Goal: Task Accomplishment & Management: Use online tool/utility

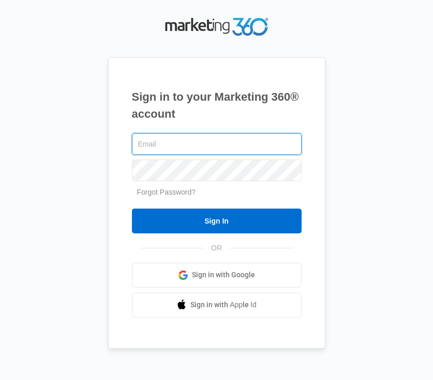
click at [253, 134] on input "text" at bounding box center [217, 144] width 170 height 22
type input "barbara.keim@madwire.com"
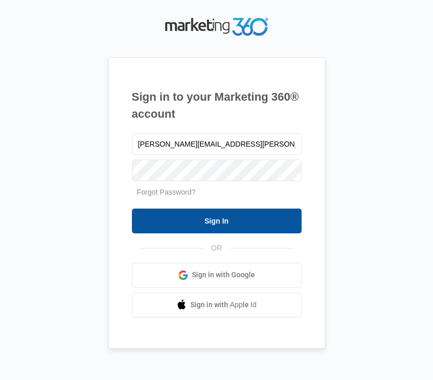
click at [231, 218] on input "Sign In" at bounding box center [217, 221] width 170 height 25
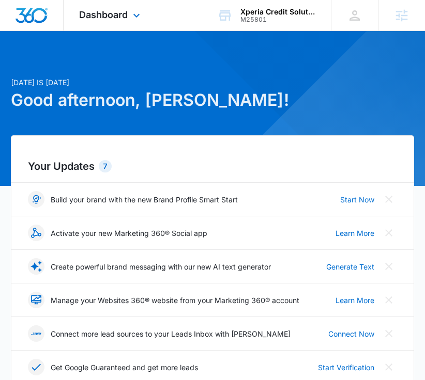
click at [128, 20] on div "Dashboard Apps Reputation Websites Forms CRM Email Social Shop Content Ads Inte…" at bounding box center [111, 15] width 95 height 31
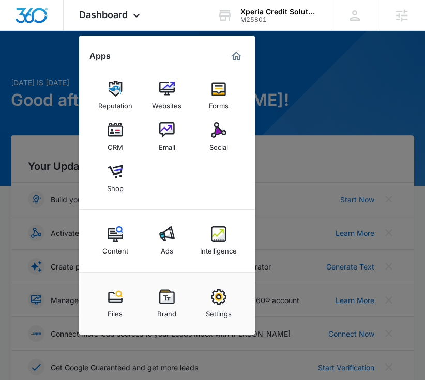
click at [4, 42] on div at bounding box center [212, 190] width 425 height 380
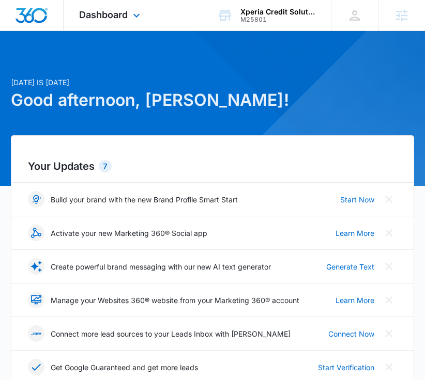
click at [111, 19] on span "Dashboard" at bounding box center [103, 14] width 49 height 11
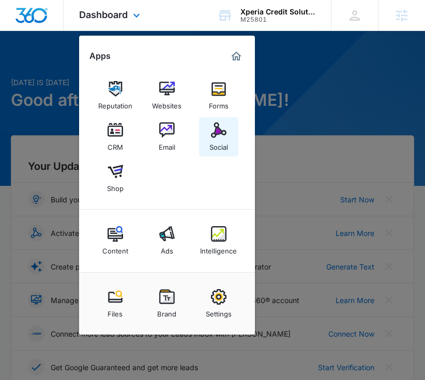
click at [211, 135] on img at bounding box center [219, 131] width 16 height 16
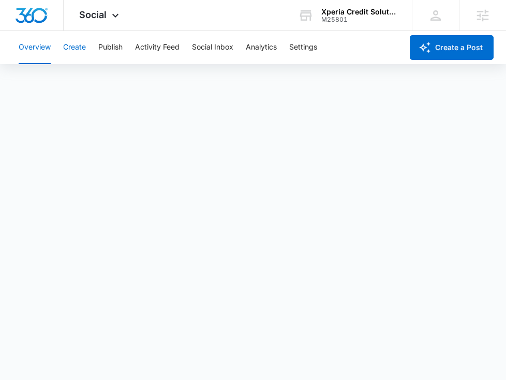
click at [70, 50] on button "Create" at bounding box center [74, 47] width 23 height 33
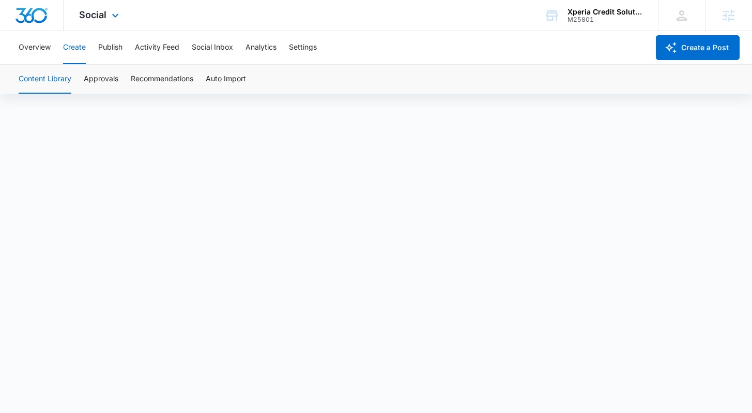
scroll to position [7, 0]
click at [114, 45] on button "Publish" at bounding box center [110, 47] width 24 height 33
click at [82, 48] on button "Create" at bounding box center [74, 47] width 23 height 33
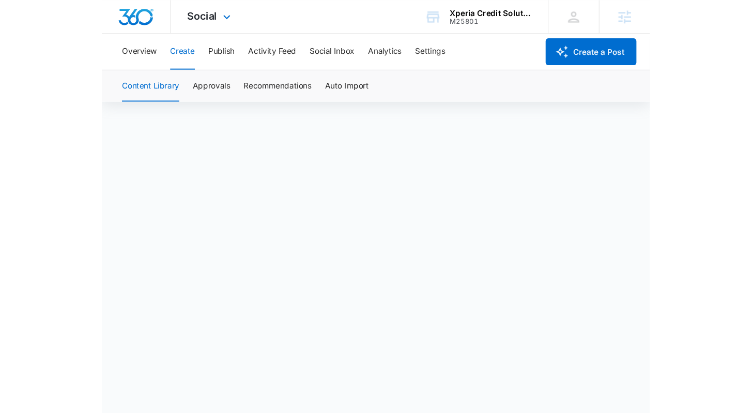
scroll to position [7, 0]
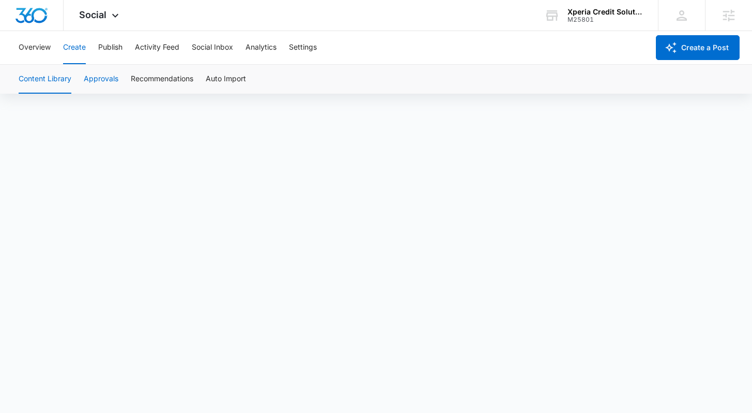
click at [92, 79] on button "Approvals" at bounding box center [101, 79] width 35 height 29
